Goal: Complete application form

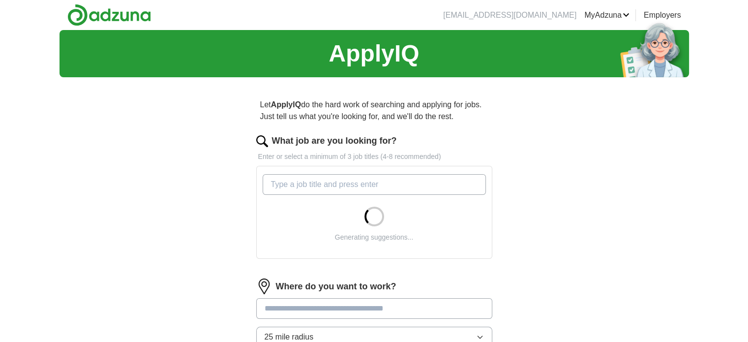
click at [329, 185] on input "What job are you looking for?" at bounding box center [374, 184] width 223 height 21
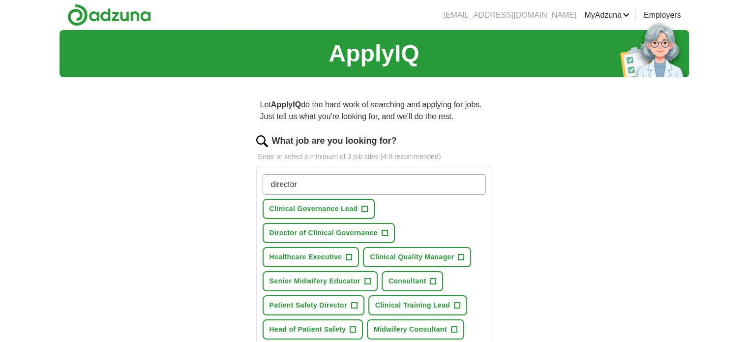
type input "director"
click at [384, 231] on span "+" at bounding box center [385, 233] width 6 height 8
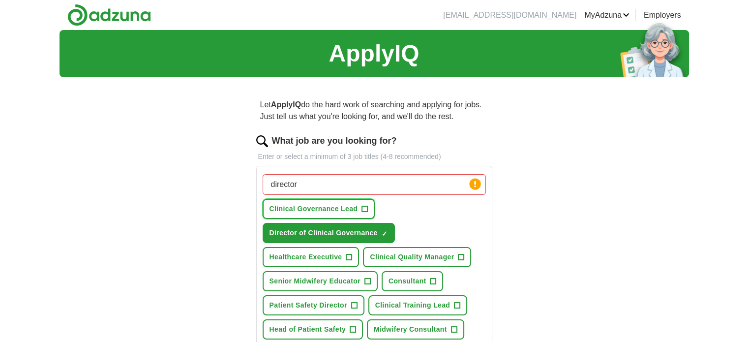
click at [364, 205] on span "+" at bounding box center [365, 209] width 6 height 8
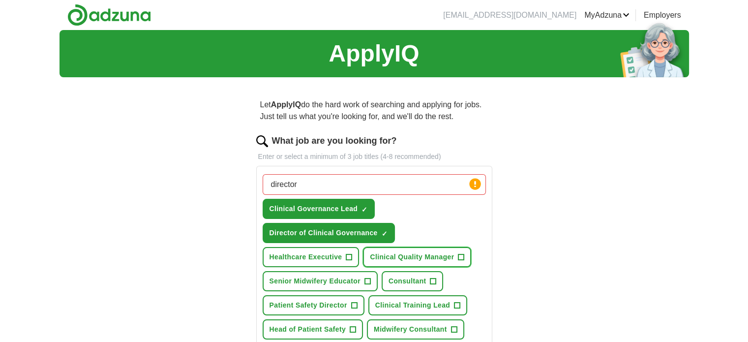
click at [457, 255] on button "Clinical Quality Manager +" at bounding box center [417, 257] width 108 height 20
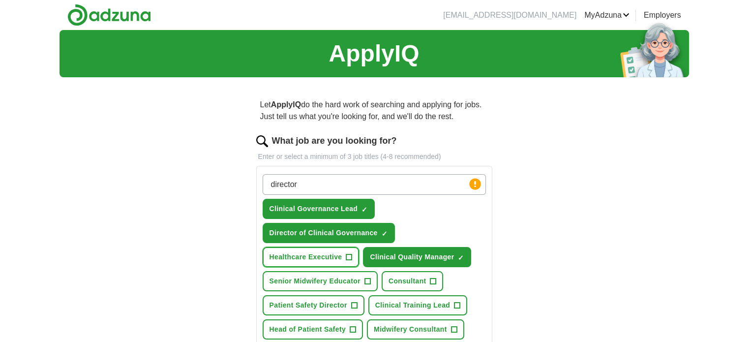
click at [346, 253] on span "+" at bounding box center [349, 257] width 6 height 8
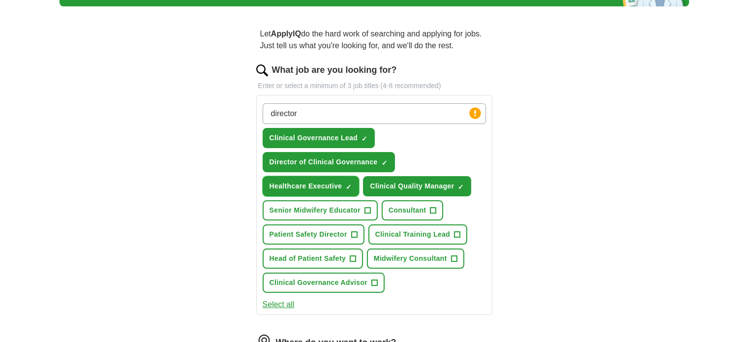
scroll to position [73, 0]
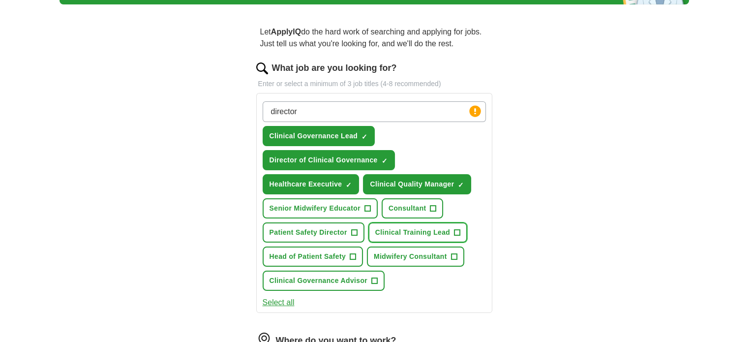
click at [458, 231] on span "+" at bounding box center [458, 233] width 6 height 8
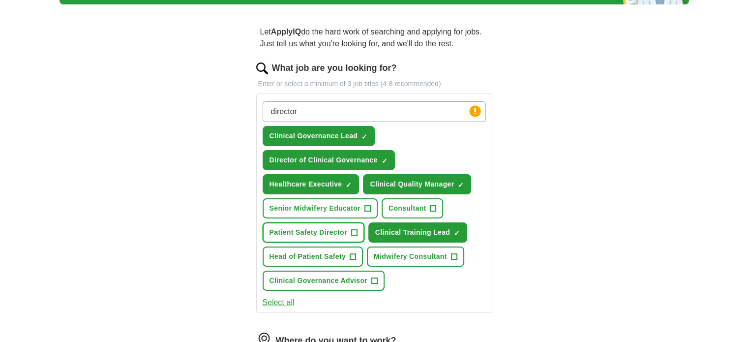
click at [355, 229] on span "+" at bounding box center [354, 233] width 6 height 8
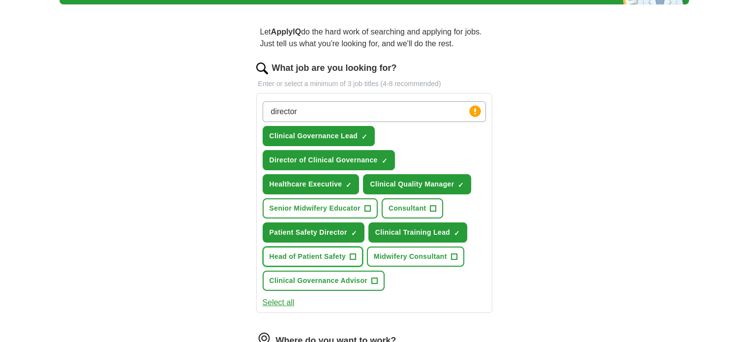
click at [354, 253] on span "+" at bounding box center [353, 257] width 6 height 8
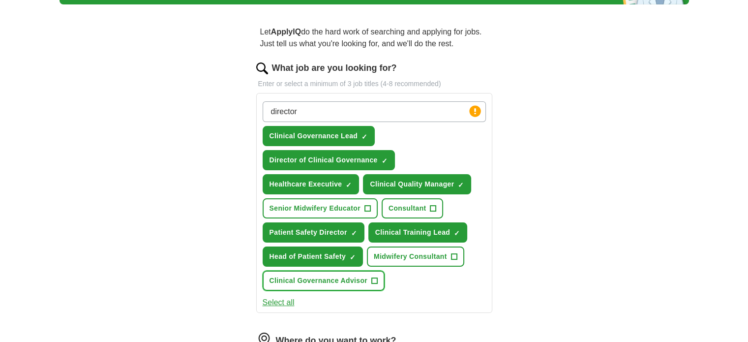
click at [373, 277] on span "+" at bounding box center [375, 281] width 6 height 8
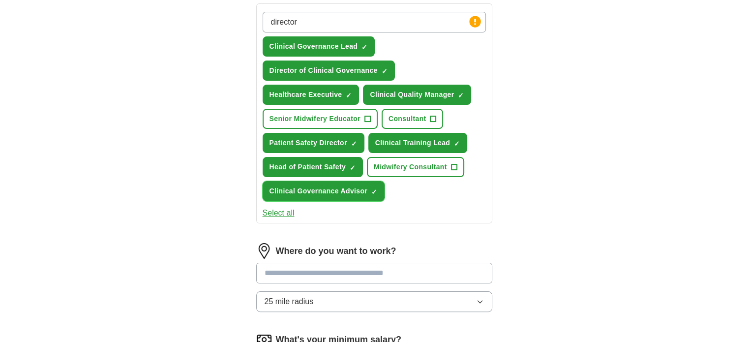
scroll to position [163, 0]
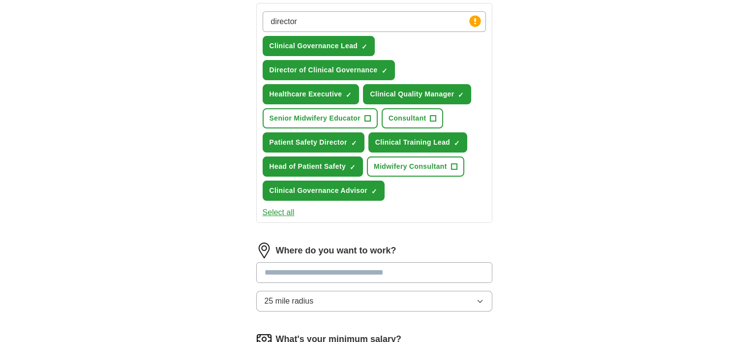
click at [458, 267] on input at bounding box center [374, 272] width 236 height 21
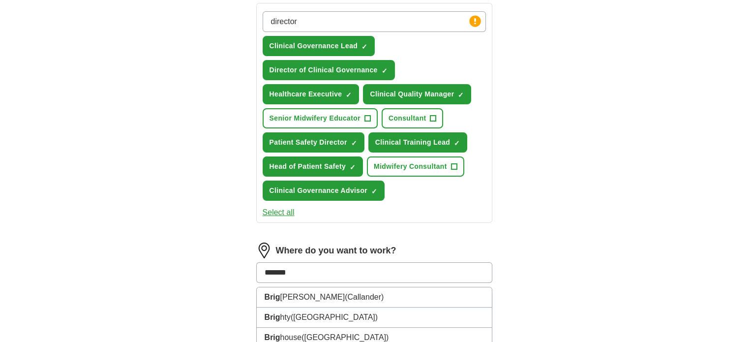
type input "********"
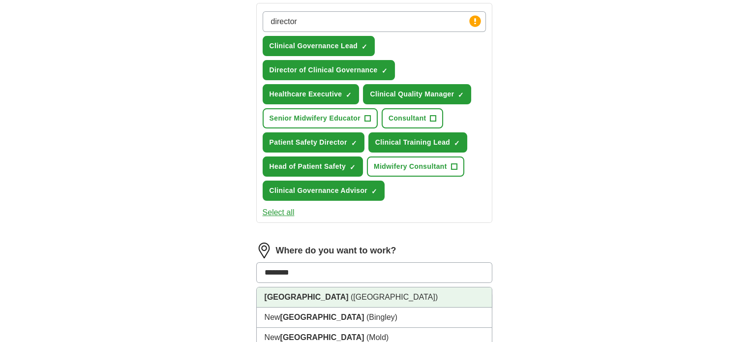
click at [425, 298] on li "[GEOGRAPHIC_DATA] ([GEOGRAPHIC_DATA])" at bounding box center [374, 297] width 235 height 20
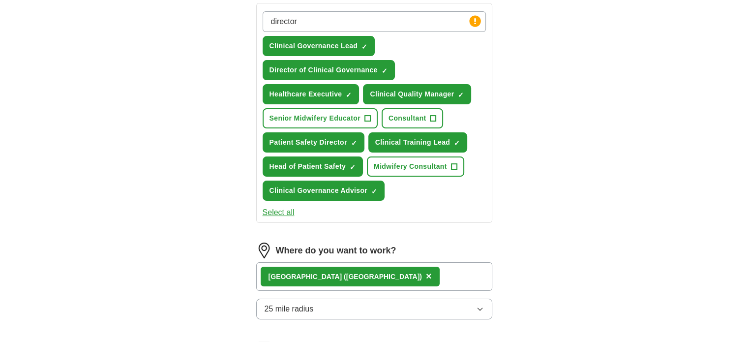
click at [425, 304] on button "25 mile radius" at bounding box center [374, 309] width 236 height 21
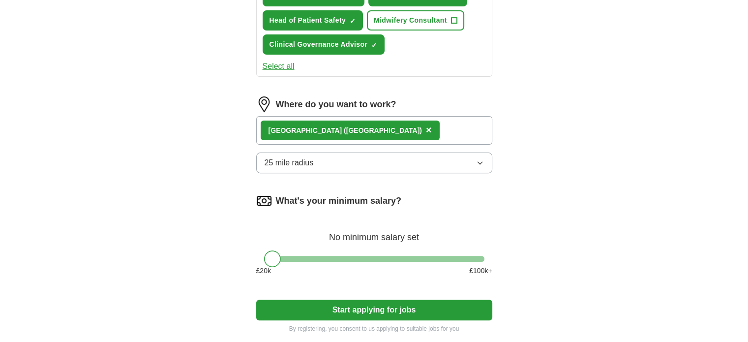
click at [443, 163] on button "25 mile radius" at bounding box center [374, 163] width 236 height 21
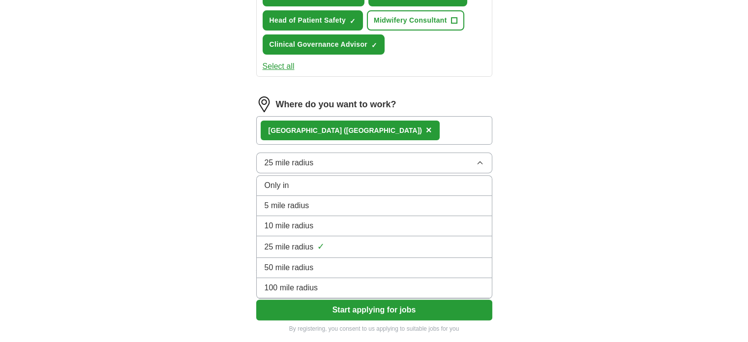
click at [378, 287] on div "100 mile radius" at bounding box center [374, 288] width 219 height 12
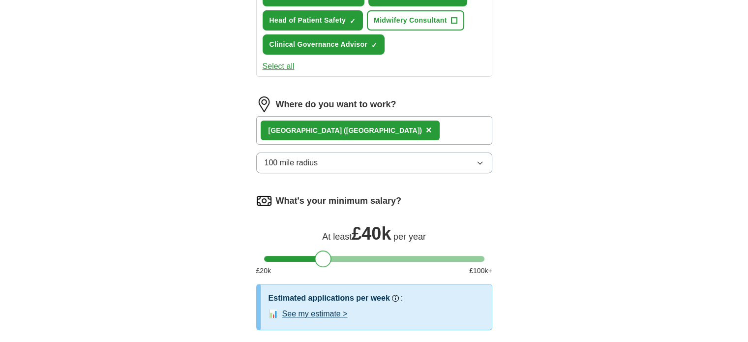
drag, startPoint x: 272, startPoint y: 258, endPoint x: 323, endPoint y: 263, distance: 51.5
click at [323, 263] on div at bounding box center [323, 258] width 17 height 17
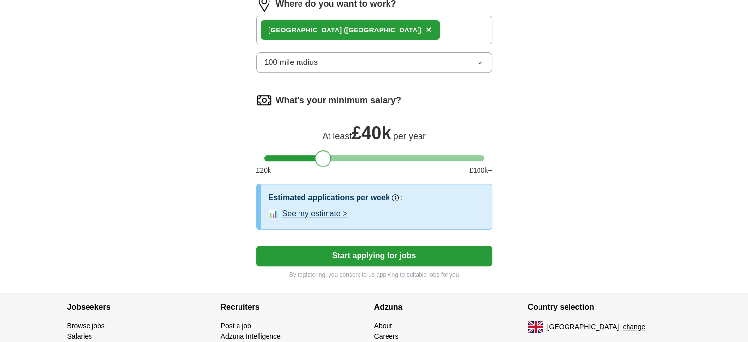
scroll to position [410, 0]
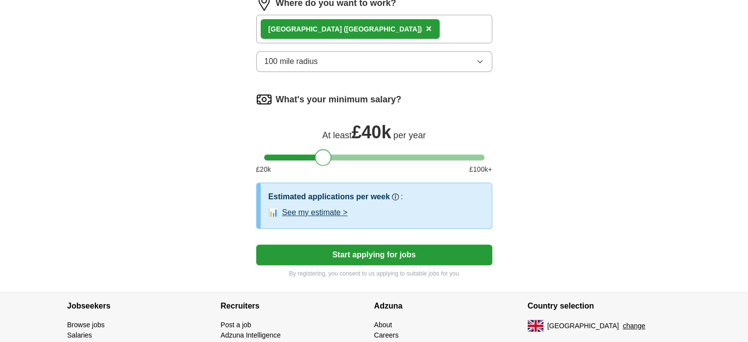
click at [339, 210] on button "See my estimate >" at bounding box center [314, 213] width 65 height 12
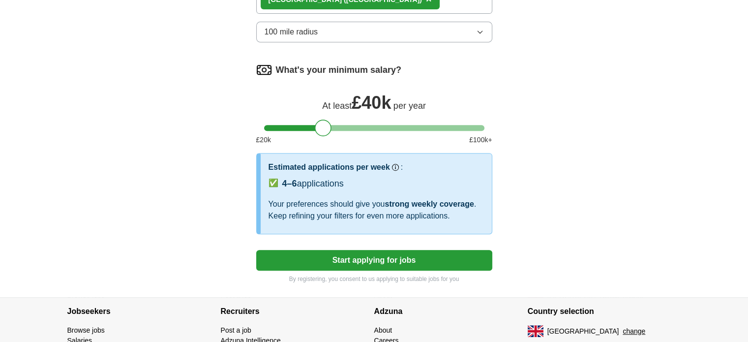
scroll to position [500, 0]
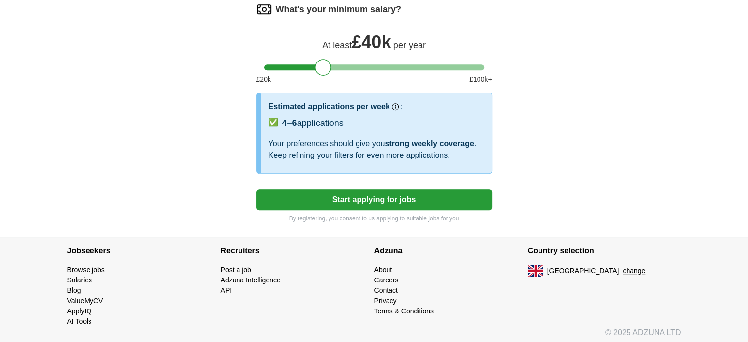
click at [419, 199] on button "Start applying for jobs" at bounding box center [374, 199] width 236 height 21
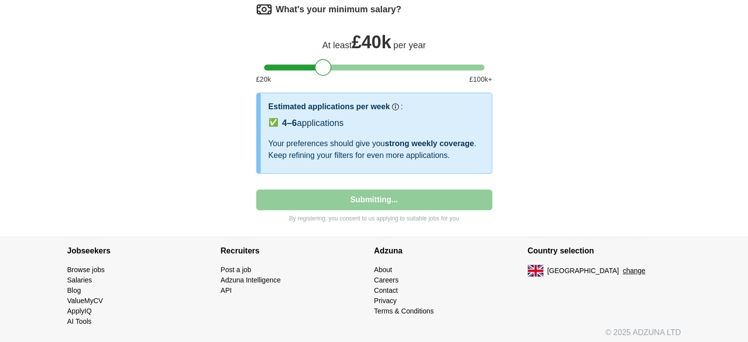
select select "**"
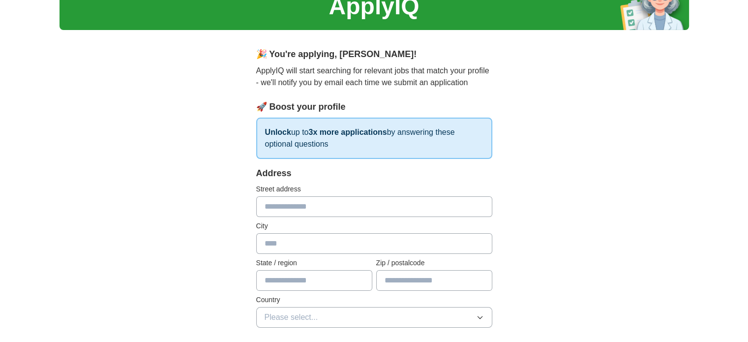
scroll to position [48, 0]
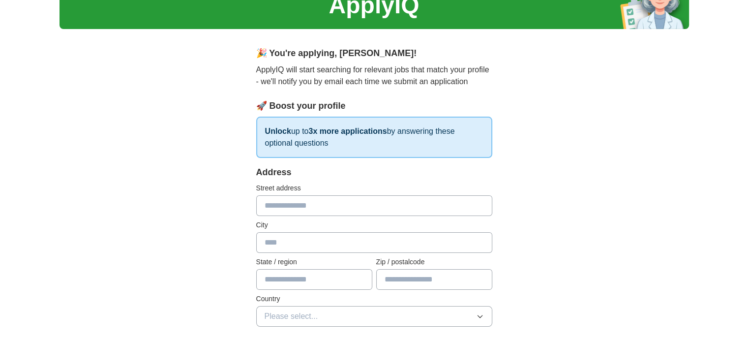
click at [408, 206] on input "text" at bounding box center [374, 205] width 236 height 21
type input "**********"
type input "********"
type input "**********"
type input "*******"
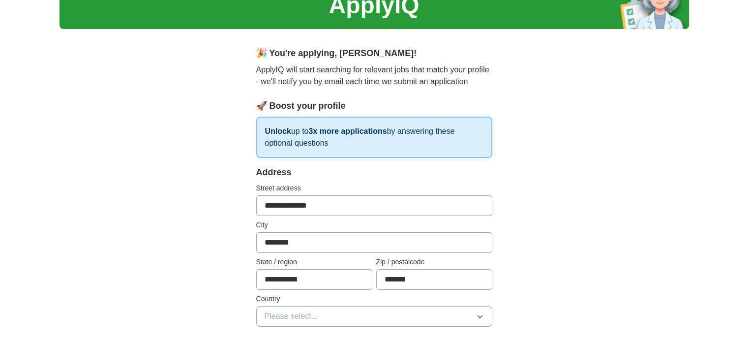
scroll to position [166, 0]
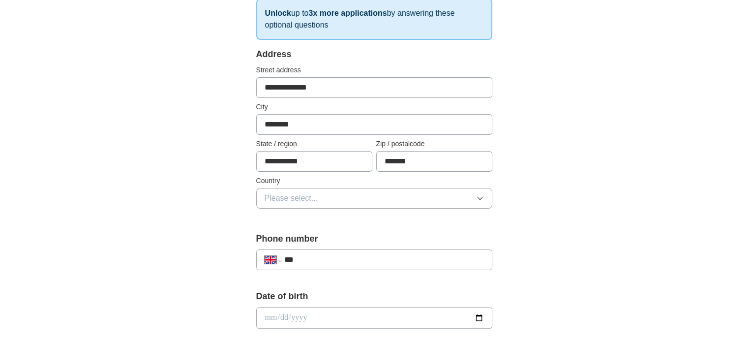
click at [467, 198] on button "Please select..." at bounding box center [374, 198] width 236 height 21
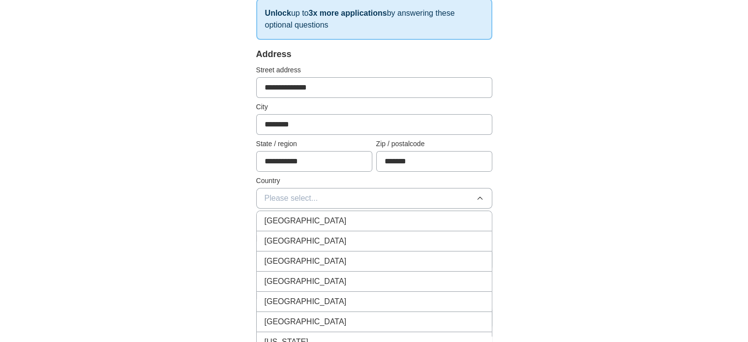
click at [440, 218] on div "[GEOGRAPHIC_DATA]" at bounding box center [374, 221] width 219 height 12
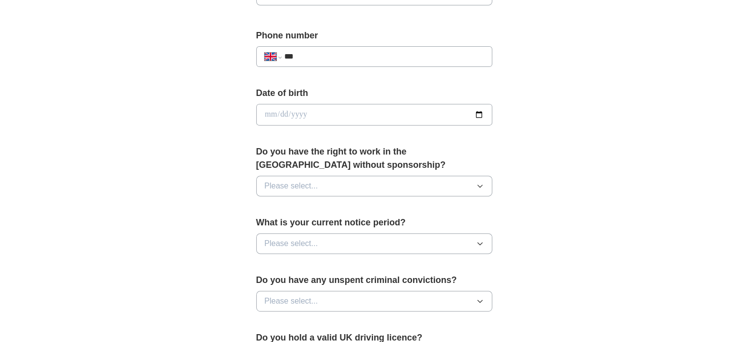
scroll to position [370, 0]
click at [414, 182] on button "Please select..." at bounding box center [374, 185] width 236 height 21
click at [394, 207] on div "Yes" at bounding box center [374, 208] width 219 height 12
click at [377, 246] on button "Please select..." at bounding box center [374, 243] width 236 height 21
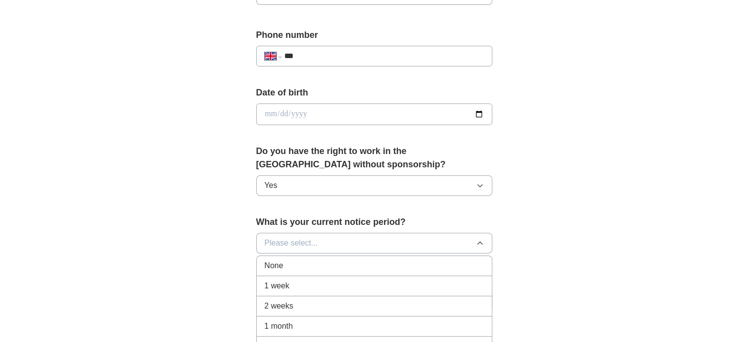
click at [364, 267] on div "None" at bounding box center [374, 266] width 219 height 12
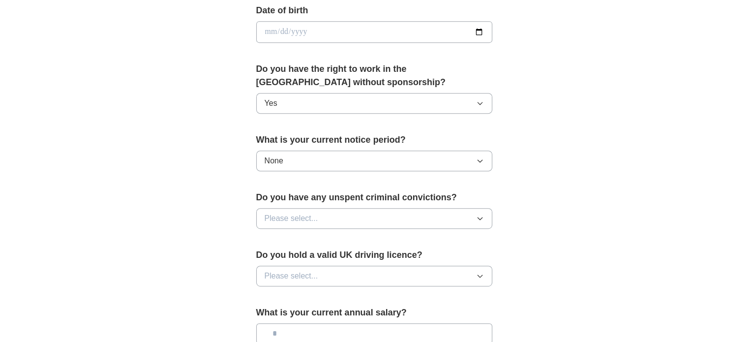
scroll to position [454, 0]
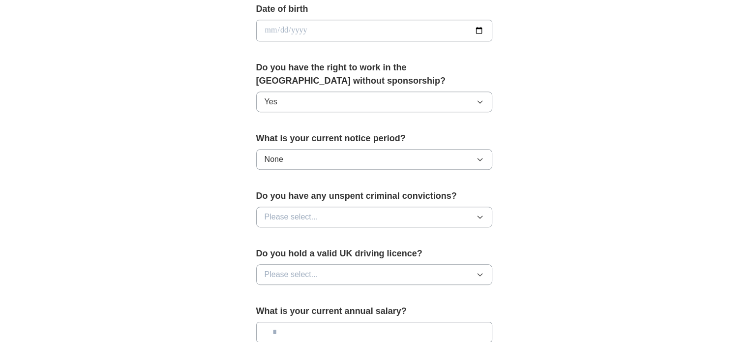
click at [478, 218] on button "Please select..." at bounding box center [374, 217] width 236 height 21
click at [450, 261] on div "No" at bounding box center [374, 260] width 219 height 12
click at [474, 275] on button "Please select..." at bounding box center [374, 274] width 236 height 21
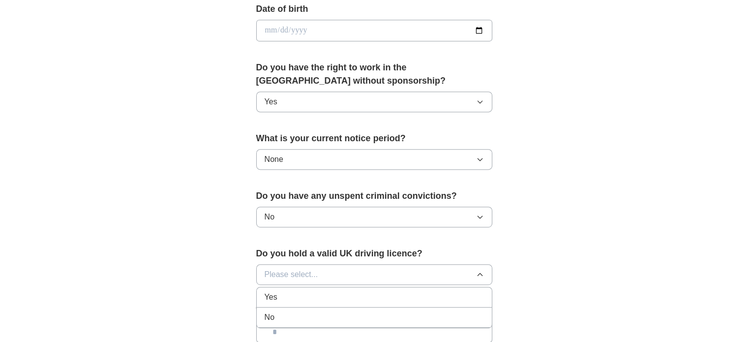
click at [449, 308] on li "No" at bounding box center [374, 317] width 235 height 20
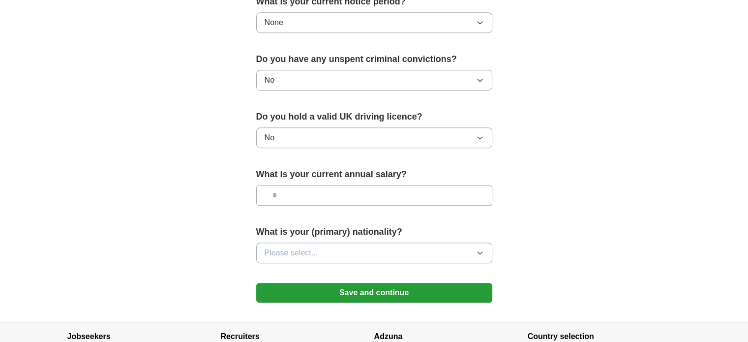
scroll to position [591, 0]
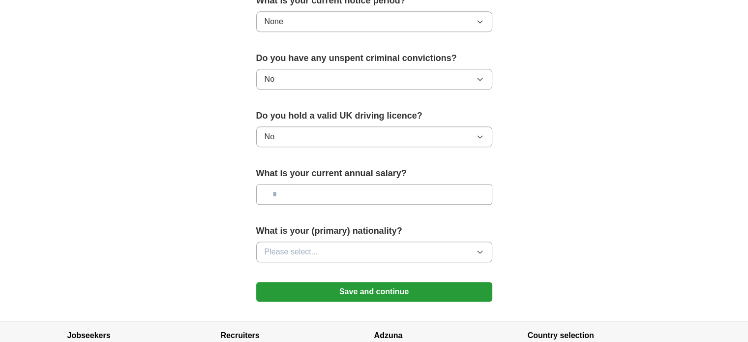
click at [397, 190] on input "text" at bounding box center [374, 194] width 236 height 21
type input "********"
click at [398, 253] on button "Please select..." at bounding box center [374, 252] width 236 height 21
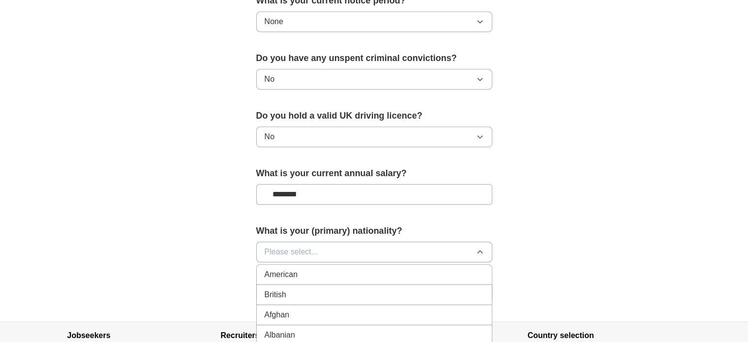
click at [368, 294] on div "British" at bounding box center [374, 295] width 219 height 12
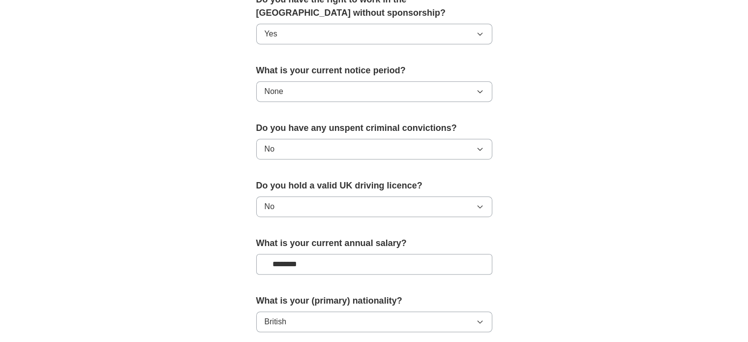
scroll to position [562, 0]
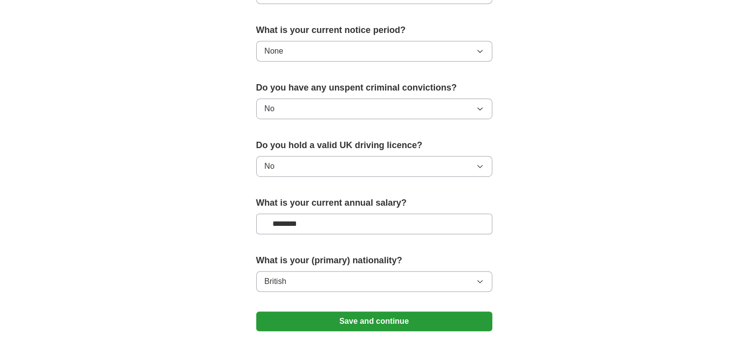
drag, startPoint x: 317, startPoint y: 226, endPoint x: 247, endPoint y: 217, distance: 70.4
click at [478, 317] on button "Save and continue" at bounding box center [374, 321] width 236 height 20
